Goal: Download file/media

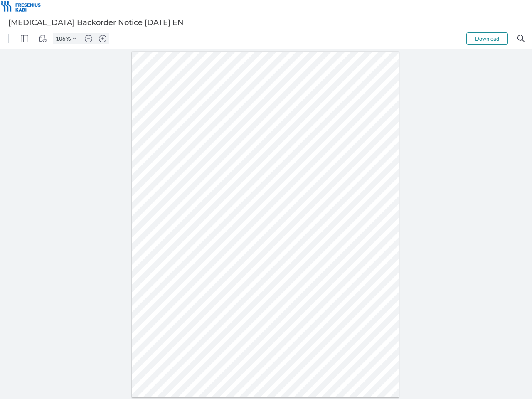
click at [25, 39] on img "Panel" at bounding box center [24, 38] width 7 height 7
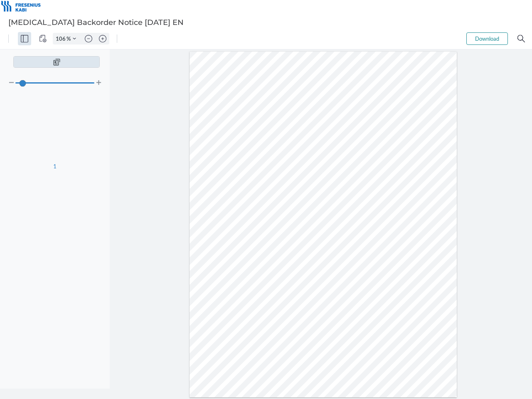
click at [43, 39] on img "View Controls" at bounding box center [42, 38] width 7 height 7
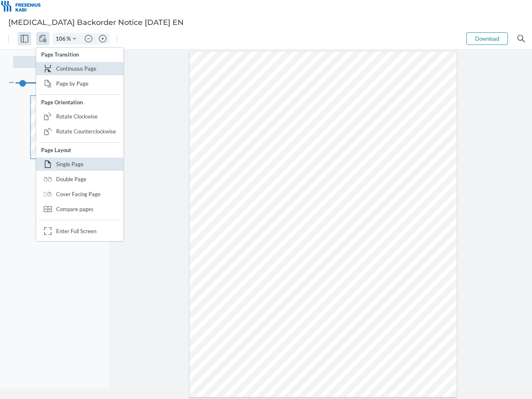
click at [62, 39] on input "106" at bounding box center [59, 38] width 13 height 7
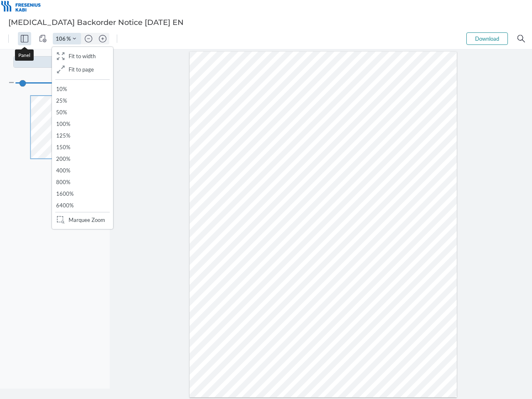
click at [74, 39] on img "Zoom Controls" at bounding box center [74, 38] width 3 height 3
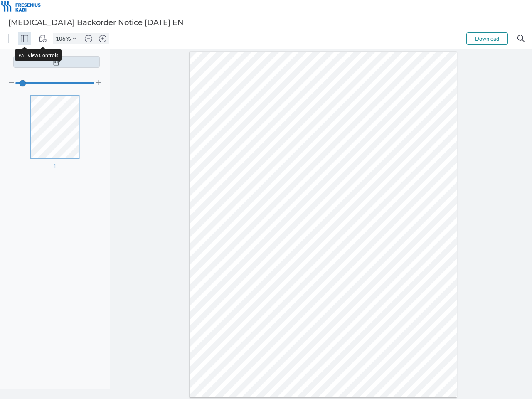
click at [89, 39] on img "Zoom out" at bounding box center [88, 38] width 7 height 7
click at [103, 39] on img "Zoom in" at bounding box center [102, 38] width 7 height 7
type input "106"
click at [487, 39] on button "Download" at bounding box center [487, 38] width 42 height 12
click at [521, 39] on img "Search" at bounding box center [520, 38] width 7 height 7
